Goal: Go to known website: Access a specific website the user already knows

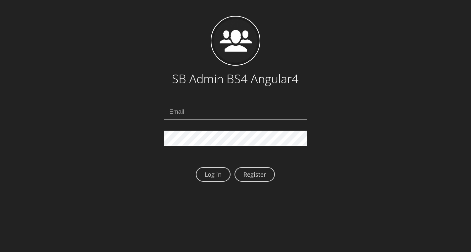
scroll to position [83, 0]
type input "[EMAIL_ADDRESS][DOMAIN_NAME]"
